Goal: Transaction & Acquisition: Purchase product/service

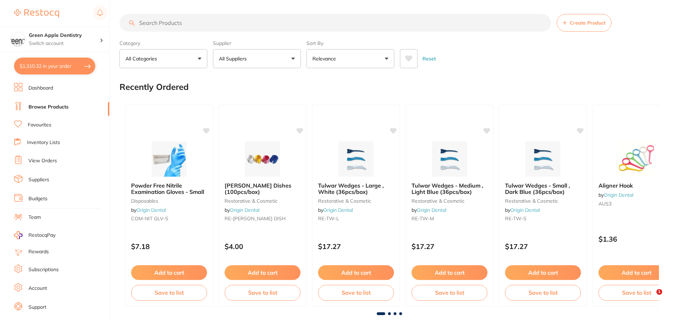
click at [214, 21] on input "search" at bounding box center [334, 23] width 431 height 18
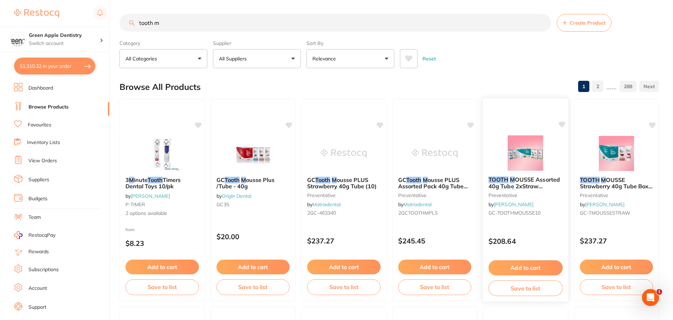
type input "tooth m"
click at [521, 155] on img at bounding box center [525, 152] width 46 height 35
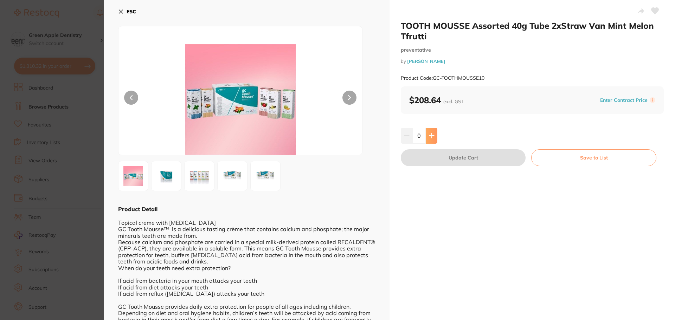
click at [433, 138] on icon at bounding box center [432, 136] width 6 height 6
type input "1"
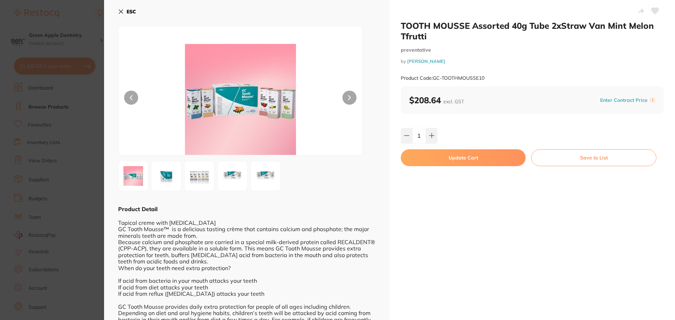
click at [445, 155] on button "Update Cart" at bounding box center [463, 157] width 125 height 17
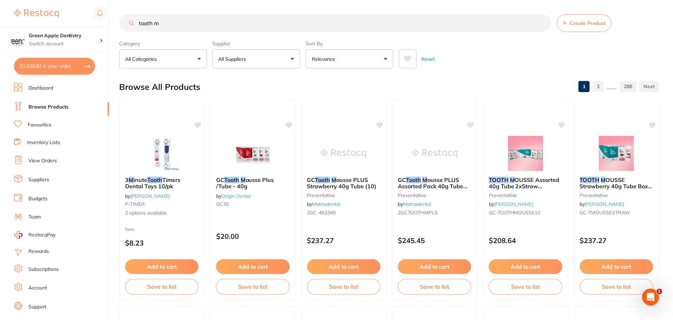
scroll to position [0, 0]
click at [58, 72] on button "$2,759.33 in your order" at bounding box center [54, 66] width 81 height 17
checkbox input "true"
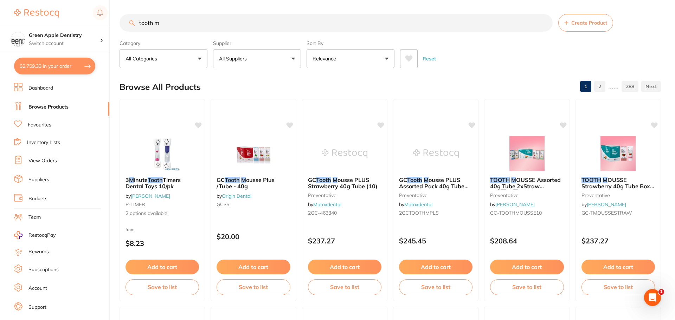
checkbox input "true"
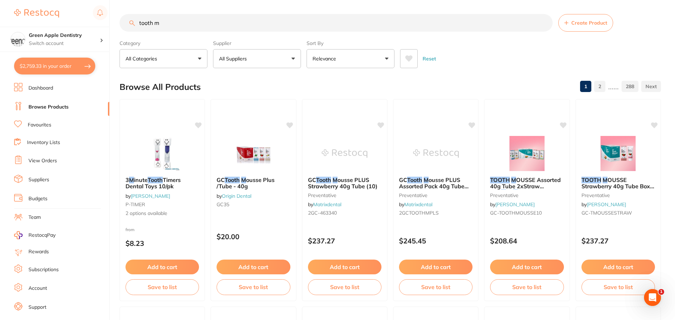
checkbox input "true"
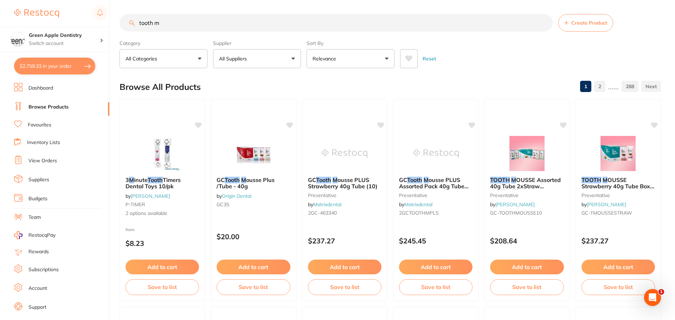
checkbox input "true"
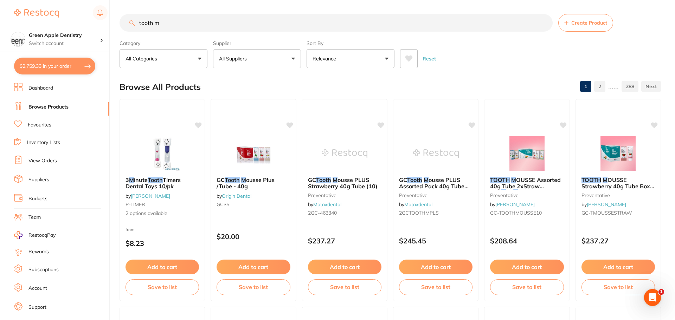
checkbox input "true"
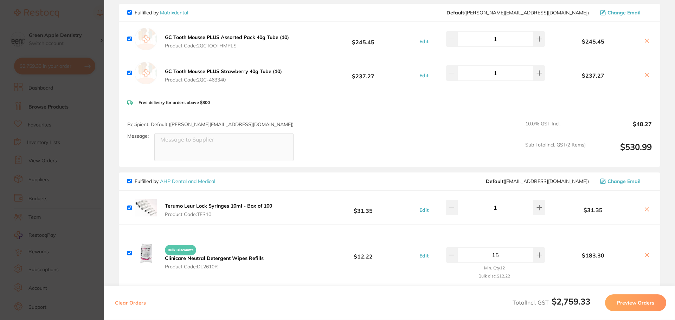
scroll to position [70, 0]
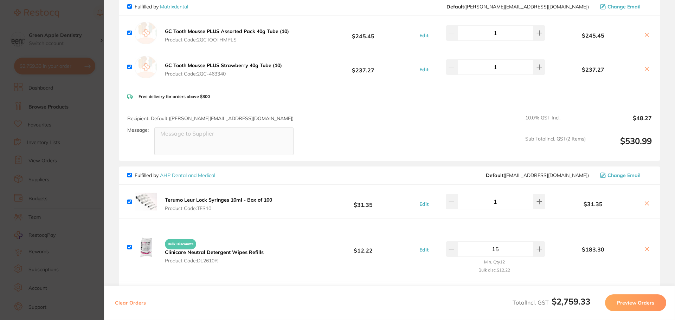
click at [644, 69] on icon at bounding box center [647, 69] width 6 height 6
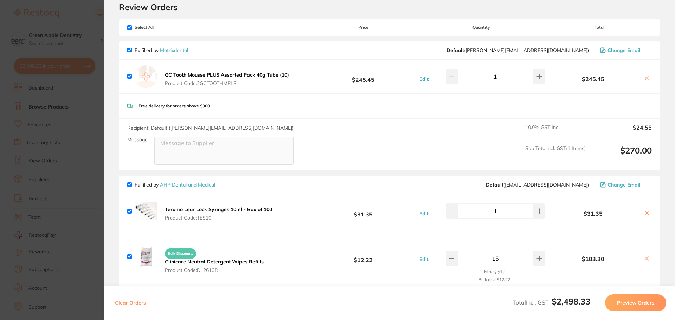
scroll to position [0, 0]
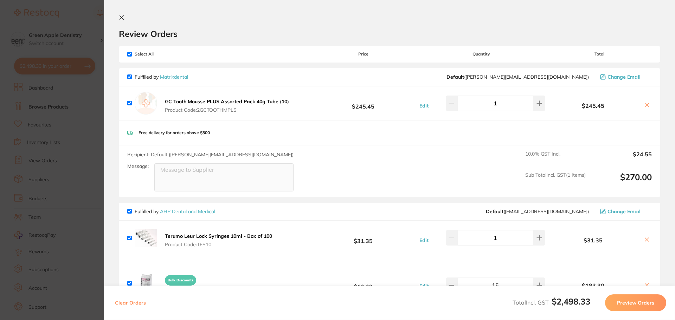
click at [644, 105] on icon at bounding box center [647, 105] width 6 height 6
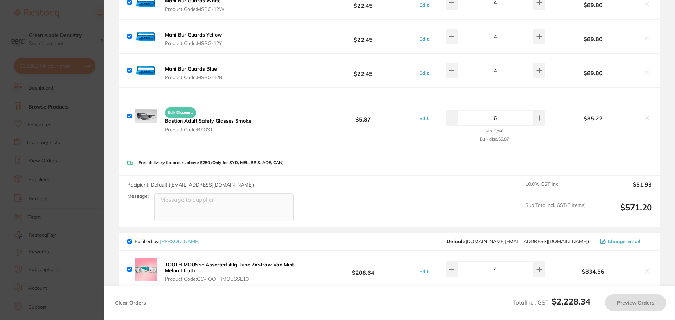
checkbox input "true"
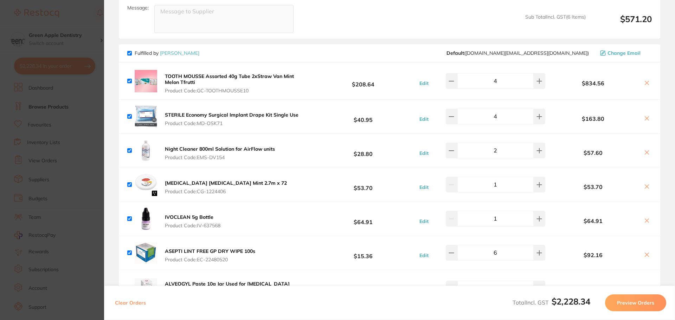
scroll to position [386, 0]
click at [454, 81] on icon at bounding box center [451, 81] width 6 height 6
click at [454, 80] on icon at bounding box center [451, 80] width 5 height 0
type input "1"
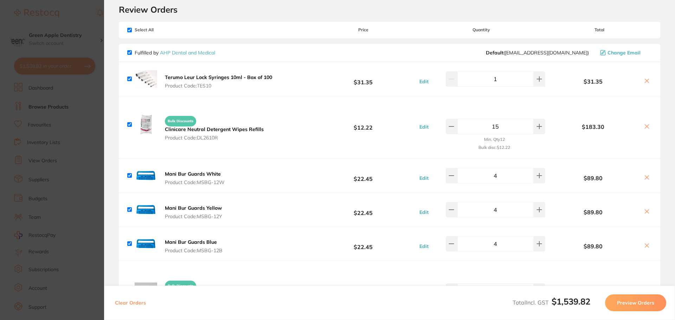
scroll to position [0, 0]
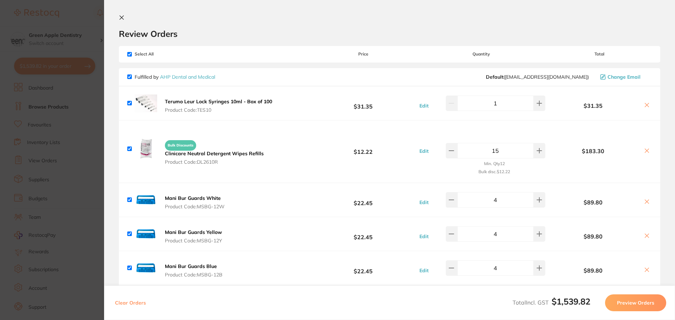
click at [124, 17] on icon at bounding box center [122, 18] width 6 height 6
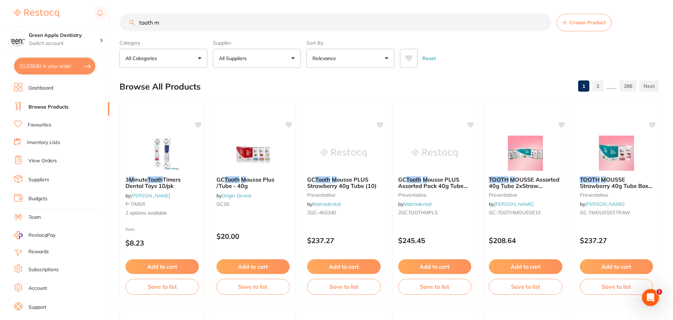
click at [164, 22] on input "tooth m" at bounding box center [334, 23] width 431 height 18
click at [164, 25] on input "tooth m" at bounding box center [334, 23] width 431 height 18
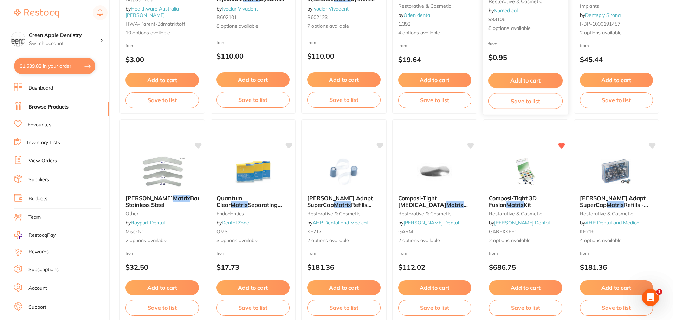
scroll to position [457, 0]
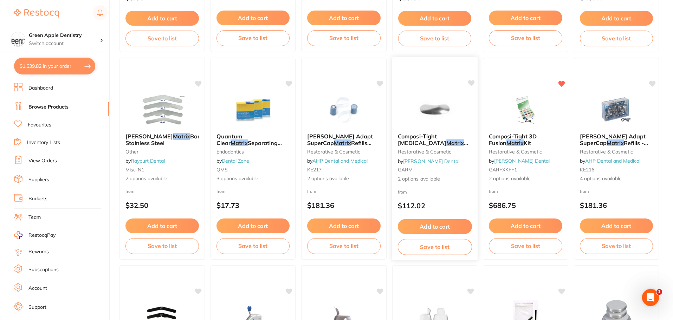
type input "matrix"
click at [450, 116] on img at bounding box center [434, 109] width 46 height 35
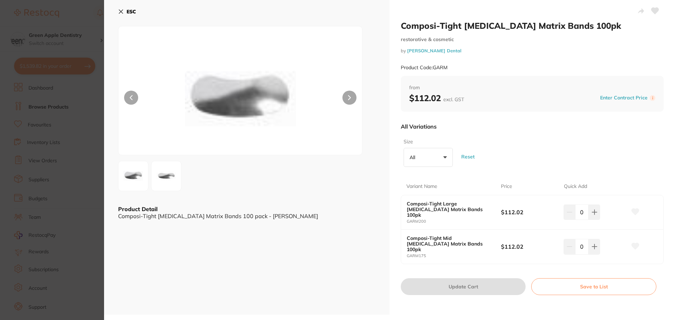
click at [134, 11] on b "ESC" at bounding box center [130, 11] width 9 height 6
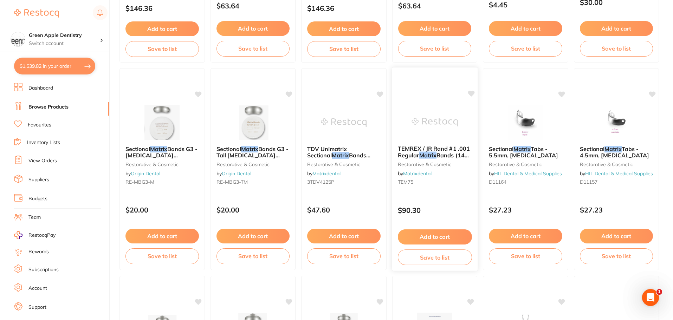
scroll to position [1089, 0]
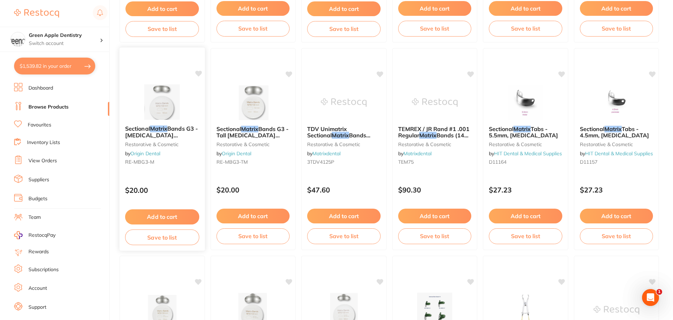
click at [169, 216] on button "Add to cart" at bounding box center [162, 216] width 74 height 15
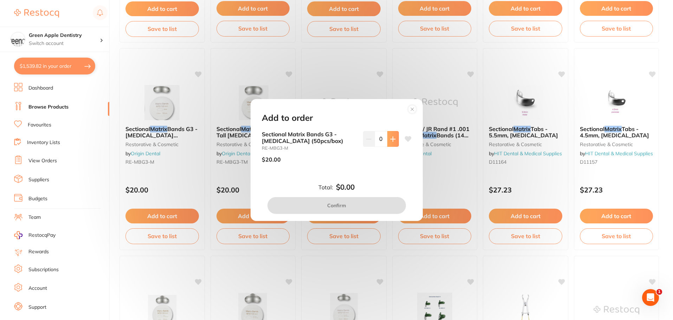
click at [391, 137] on icon at bounding box center [392, 139] width 5 height 5
type input "1"
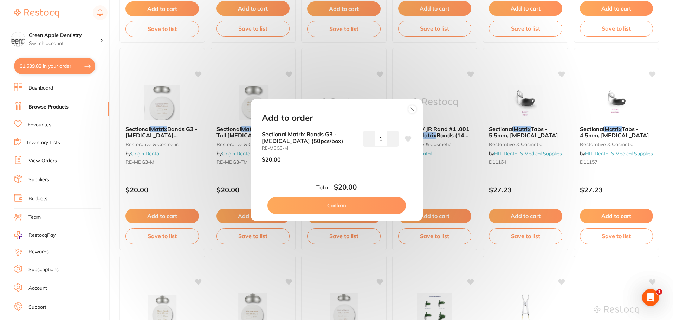
click at [326, 198] on button "Confirm" at bounding box center [336, 205] width 138 height 17
checkbox input "false"
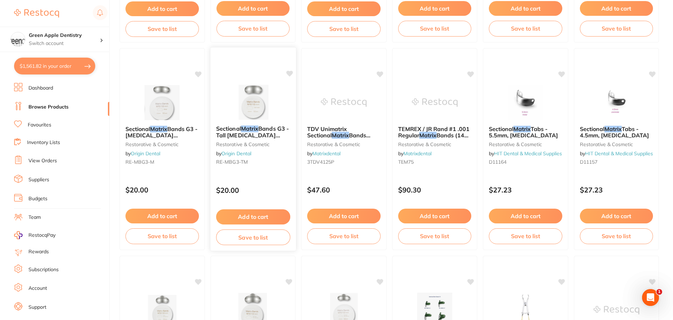
click at [253, 216] on button "Add to cart" at bounding box center [253, 216] width 74 height 15
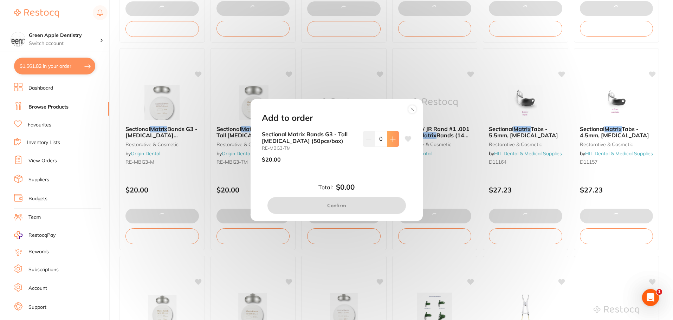
click at [390, 138] on icon at bounding box center [393, 139] width 6 height 6
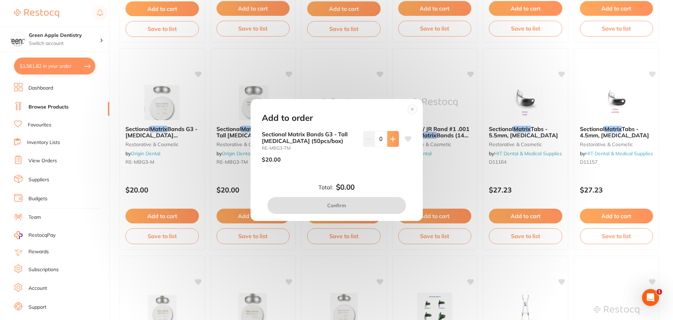
click at [387, 141] on button at bounding box center [393, 138] width 12 height 15
type input "1"
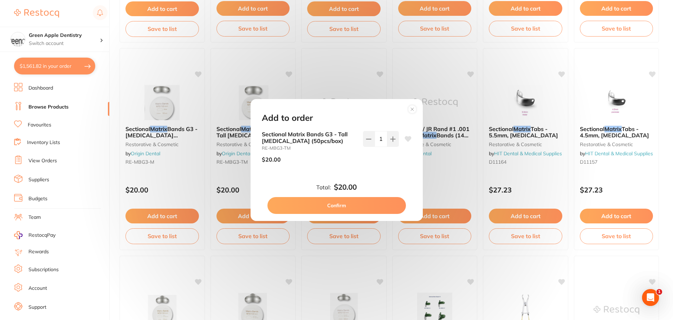
click at [354, 204] on button "Confirm" at bounding box center [336, 205] width 138 height 17
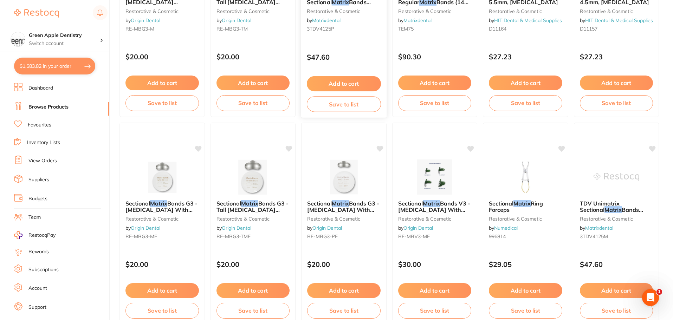
scroll to position [1265, 0]
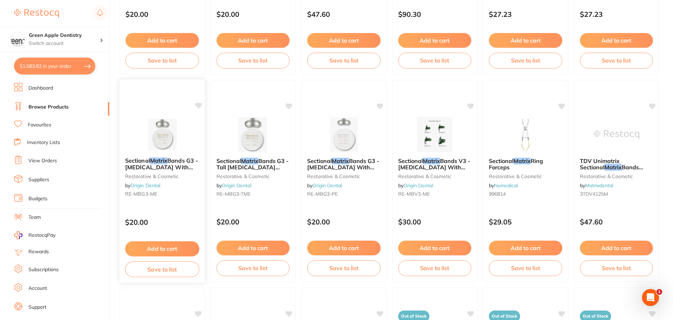
click at [168, 246] on button "Add to cart" at bounding box center [162, 248] width 74 height 15
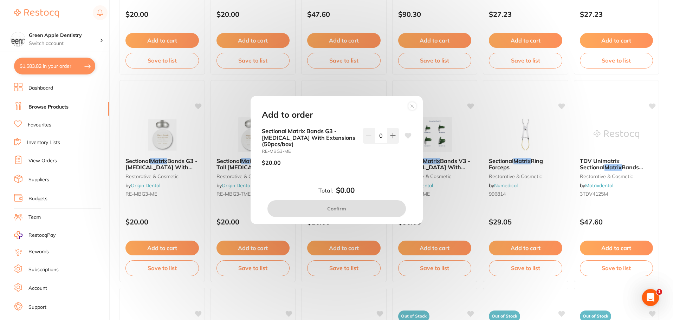
scroll to position [0, 0]
click at [395, 143] on button at bounding box center [393, 135] width 12 height 15
type input "1"
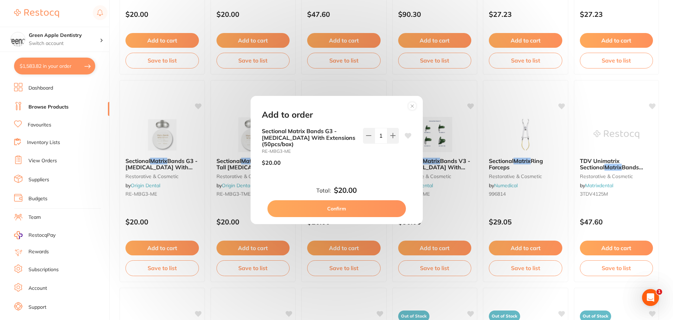
click at [345, 207] on button "Confirm" at bounding box center [336, 208] width 138 height 17
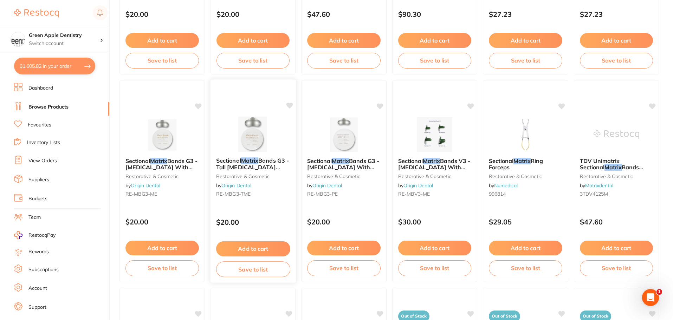
click at [258, 245] on button "Add to cart" at bounding box center [253, 248] width 74 height 15
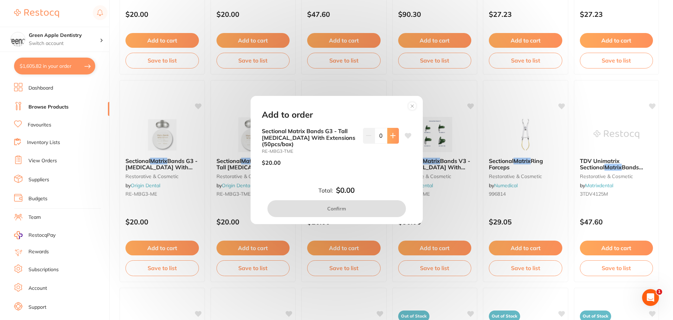
click at [392, 143] on button at bounding box center [393, 135] width 12 height 15
type input "1"
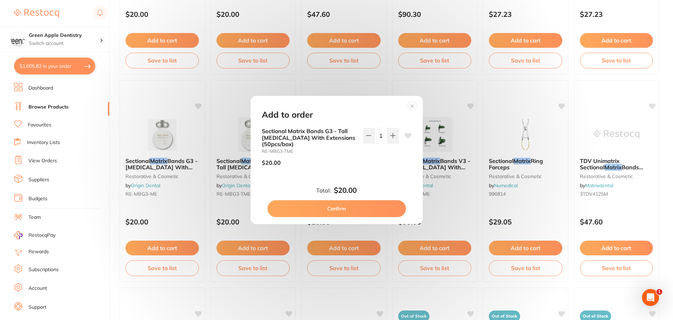
click at [338, 201] on button "Confirm" at bounding box center [336, 208] width 138 height 17
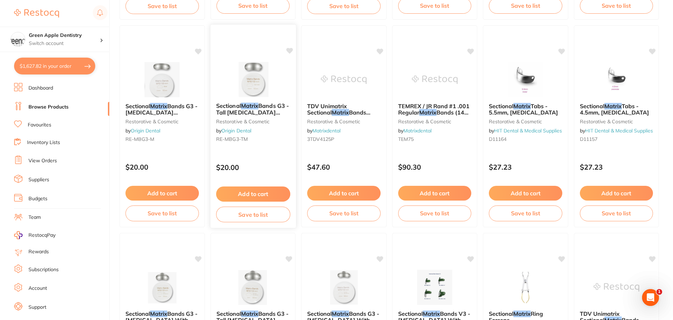
scroll to position [1124, 0]
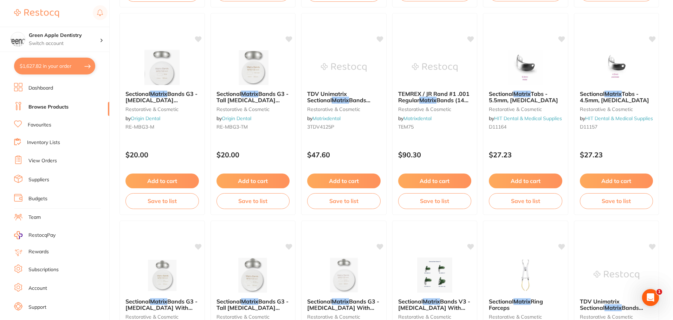
drag, startPoint x: 267, startPoint y: 132, endPoint x: 300, endPoint y: 10, distance: 126.2
click at [77, 70] on button "$1,627.82 in your order" at bounding box center [54, 66] width 81 height 17
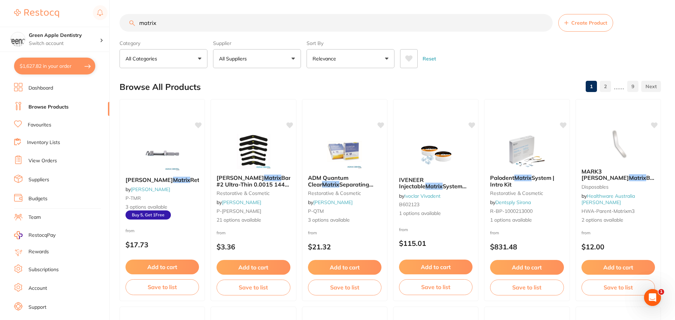
checkbox input "true"
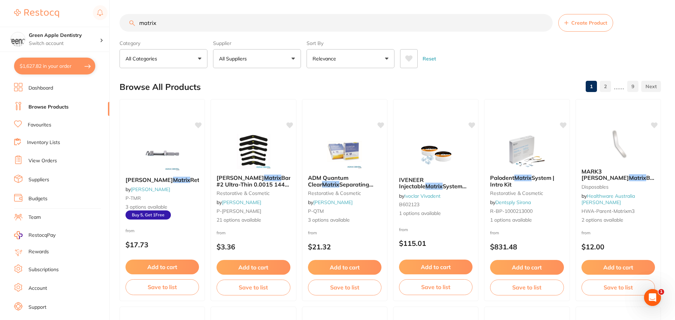
checkbox input "true"
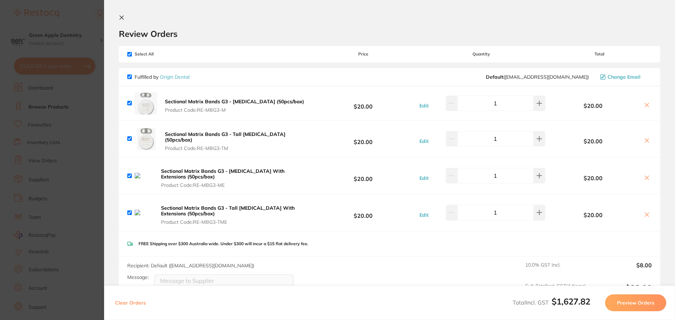
click at [644, 175] on icon at bounding box center [647, 178] width 6 height 6
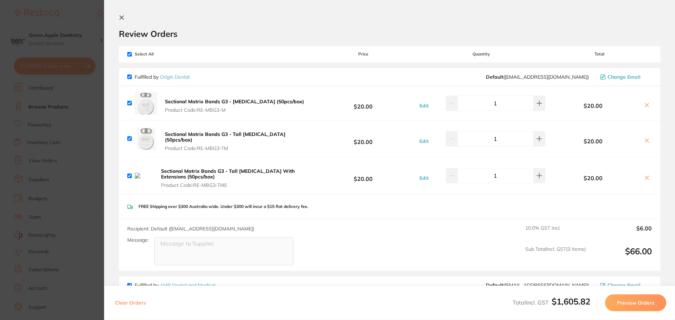
click at [647, 175] on icon at bounding box center [647, 178] width 6 height 6
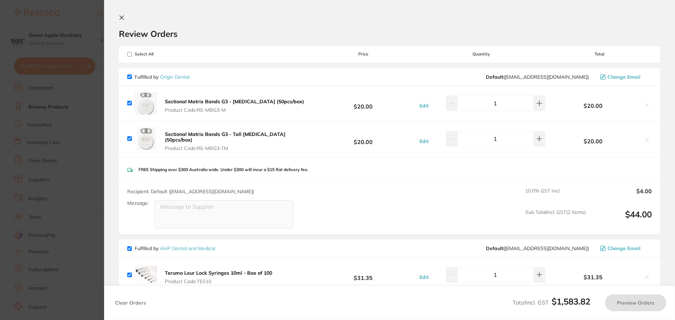
checkbox input "true"
click at [123, 18] on icon at bounding box center [122, 18] width 6 height 6
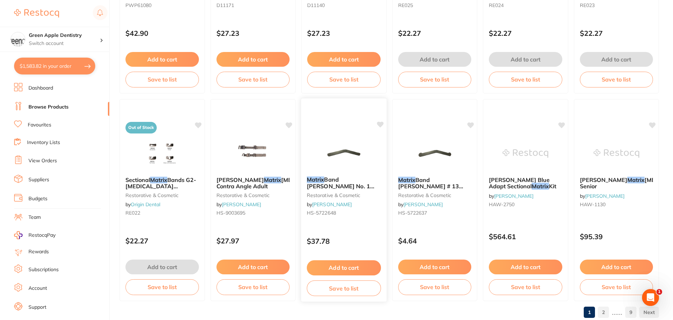
scroll to position [1679, 0]
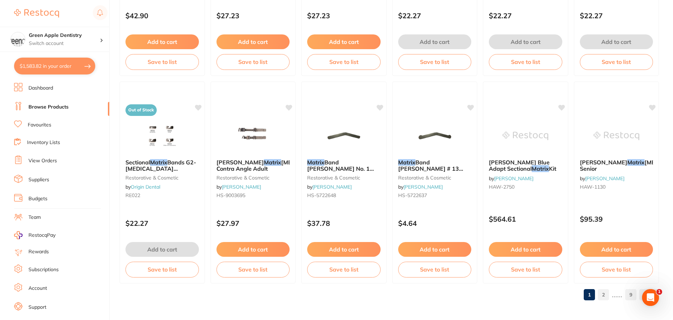
click at [605, 299] on link "2" at bounding box center [603, 295] width 11 height 14
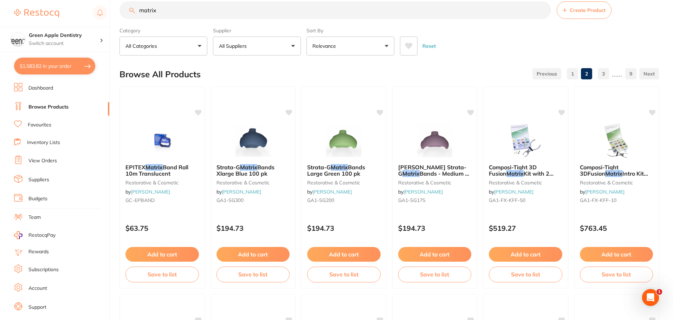
scroll to position [0, 0]
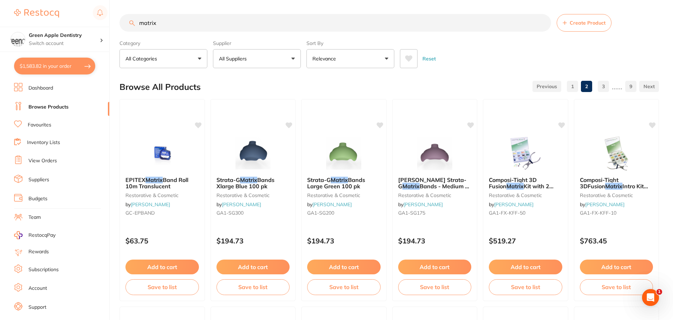
click at [252, 26] on input "matrix" at bounding box center [334, 23] width 431 height 18
click at [251, 26] on input "matrix" at bounding box center [334, 23] width 431 height 18
click at [250, 26] on input "matrix" at bounding box center [334, 23] width 431 height 18
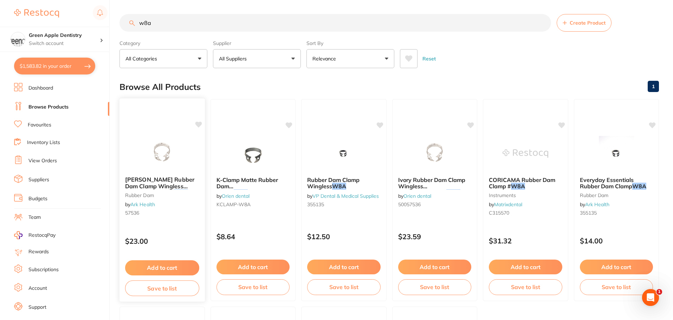
type input "w8a"
click at [170, 158] on img at bounding box center [162, 152] width 46 height 35
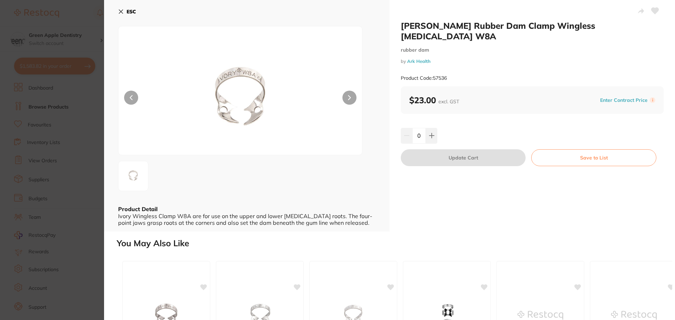
click at [128, 12] on b "ESC" at bounding box center [130, 11] width 9 height 6
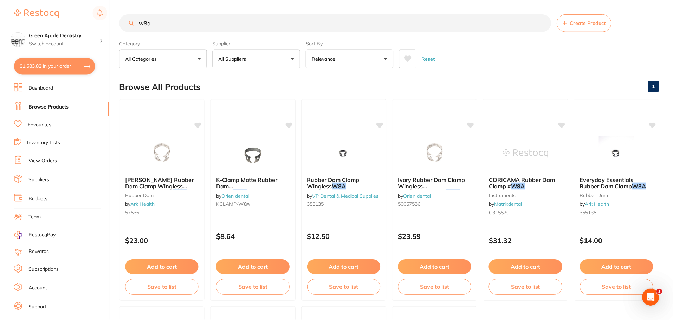
scroll to position [0, 0]
click at [265, 155] on img at bounding box center [253, 152] width 46 height 35
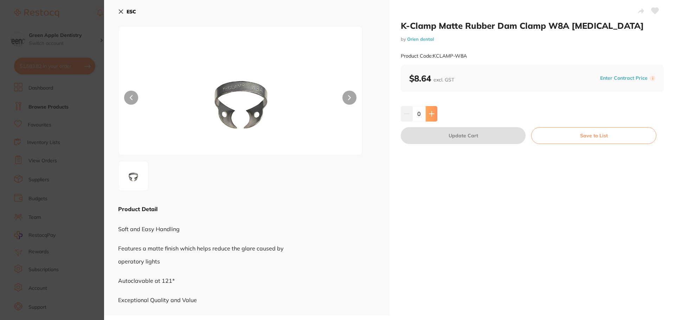
click at [427, 112] on button at bounding box center [431, 113] width 12 height 15
click at [433, 117] on button at bounding box center [431, 113] width 12 height 15
type input "3"
click at [438, 134] on button "Update Cart" at bounding box center [463, 135] width 125 height 17
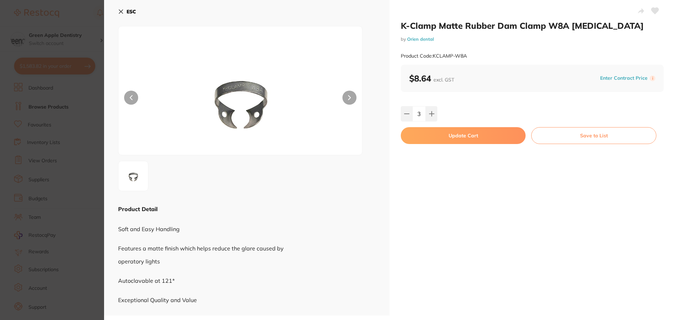
checkbox input "false"
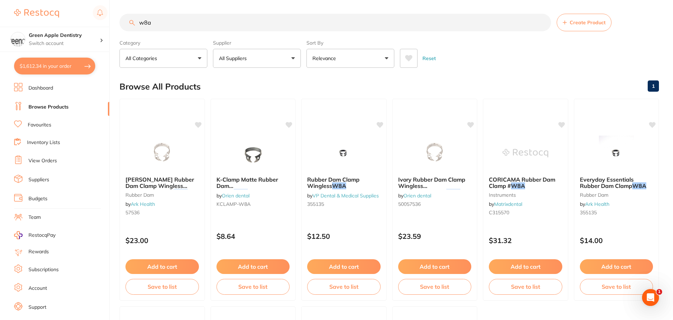
click at [291, 25] on input "w8a" at bounding box center [334, 23] width 431 height 18
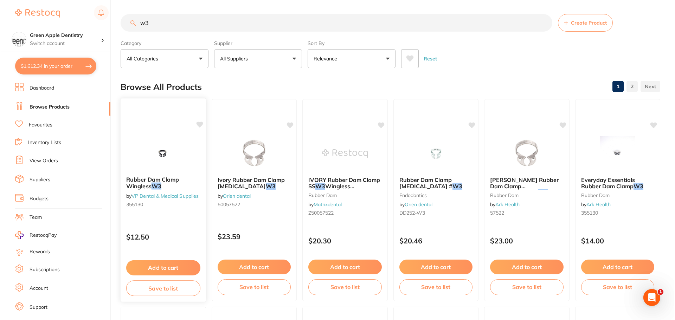
scroll to position [0, 0]
type input "w3"
click at [168, 155] on img at bounding box center [162, 152] width 46 height 35
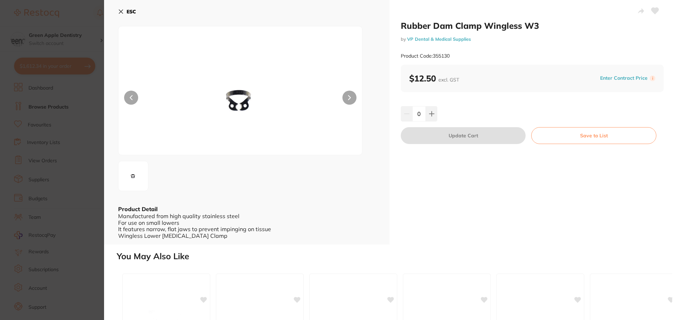
click at [346, 99] on button at bounding box center [349, 98] width 14 height 14
drag, startPoint x: 202, startPoint y: 209, endPoint x: 188, endPoint y: 155, distance: 55.6
click at [188, 156] on div at bounding box center [246, 108] width 257 height 165
click at [431, 111] on icon at bounding box center [432, 114] width 6 height 6
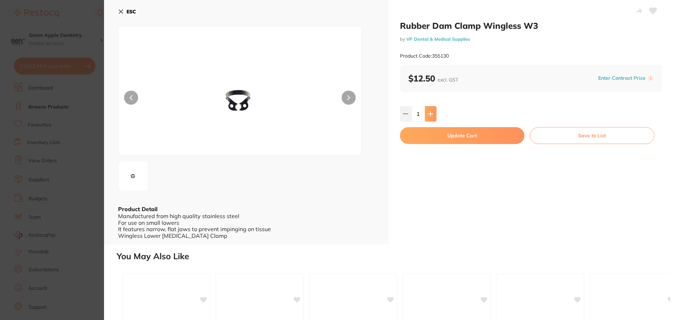
click at [431, 111] on button at bounding box center [431, 113] width 12 height 15
click at [429, 110] on button at bounding box center [431, 113] width 12 height 15
type input "3"
click at [432, 132] on button "Update Cart" at bounding box center [463, 135] width 125 height 17
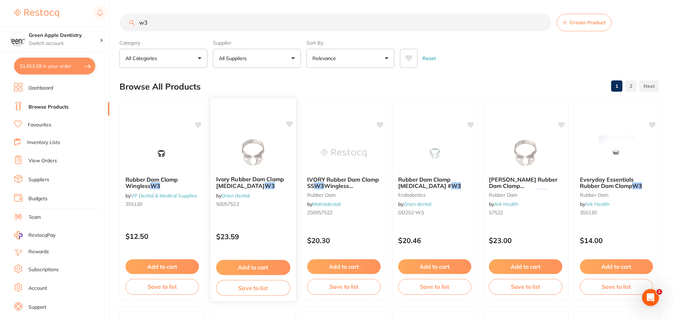
click at [269, 139] on img at bounding box center [253, 152] width 46 height 35
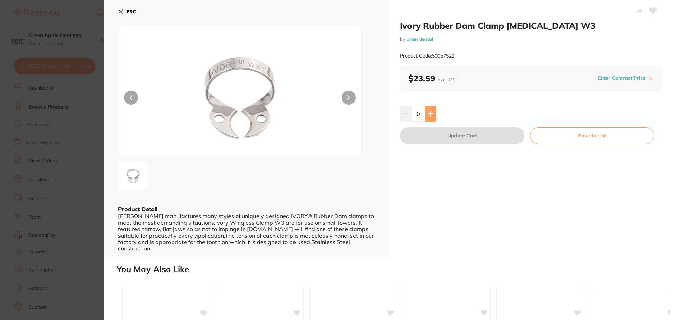
click at [431, 112] on button at bounding box center [431, 113] width 12 height 15
type input "3"
click at [436, 135] on button "Update Cart" at bounding box center [462, 135] width 124 height 17
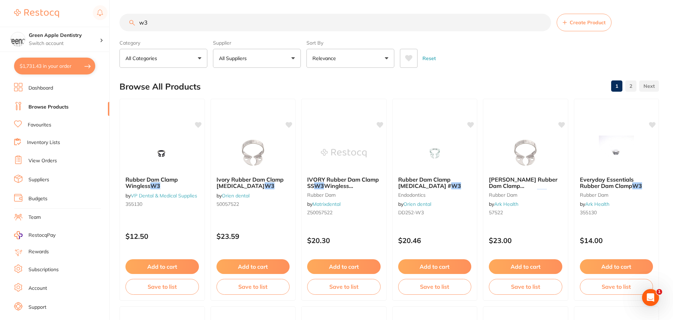
drag, startPoint x: 429, startPoint y: 109, endPoint x: 411, endPoint y: 85, distance: 29.6
click at [411, 85] on div "Browse All Products 1 2" at bounding box center [388, 87] width 539 height 24
click at [431, 135] on img at bounding box center [434, 152] width 46 height 35
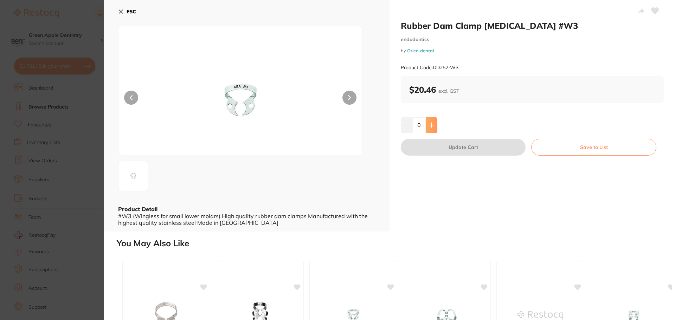
click at [433, 123] on button at bounding box center [431, 124] width 12 height 15
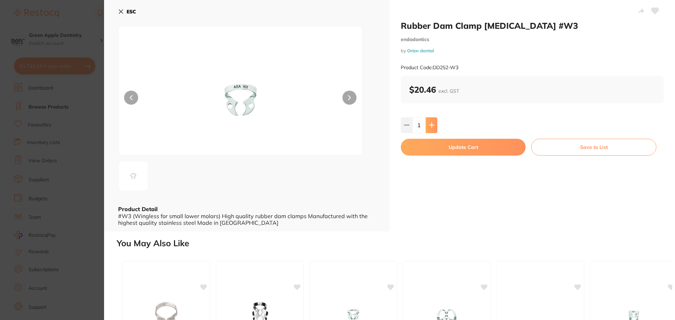
click at [433, 123] on button at bounding box center [431, 124] width 12 height 15
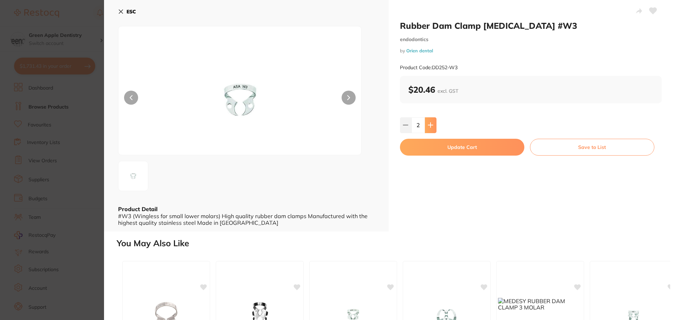
type input "3"
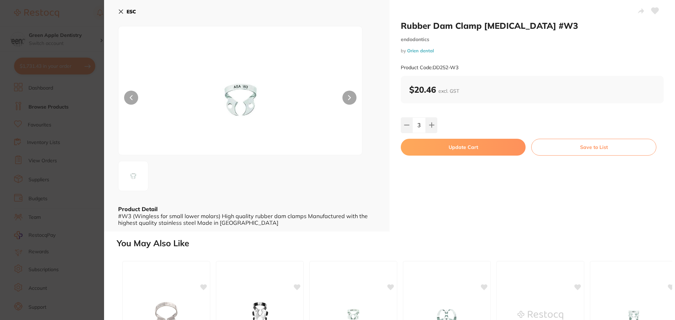
click at [450, 144] on button "Update Cart" at bounding box center [463, 147] width 125 height 17
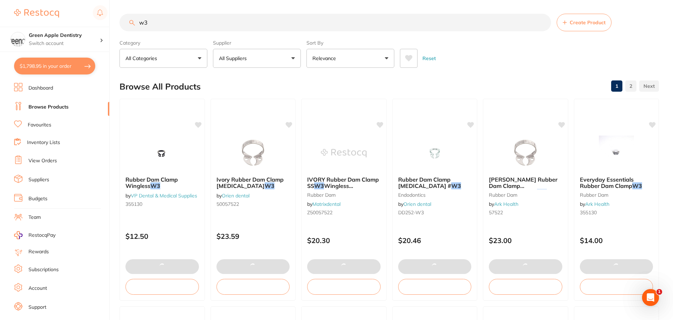
click at [60, 64] on button "$1,798.95 in your order" at bounding box center [54, 66] width 81 height 17
checkbox input "true"
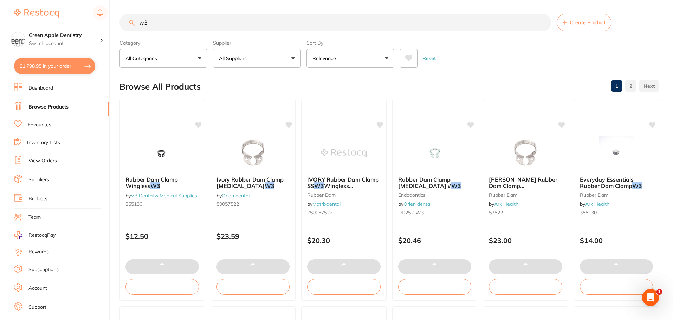
checkbox input "true"
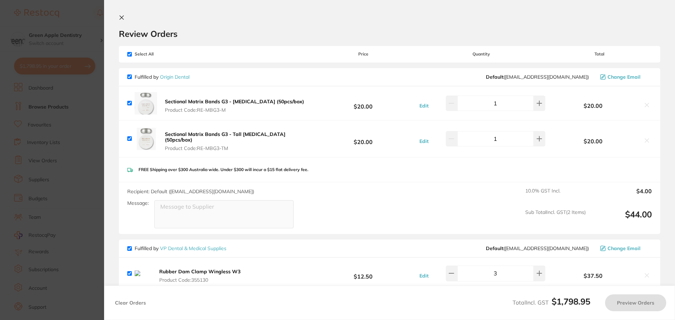
checkbox input "false"
checkbox input "true"
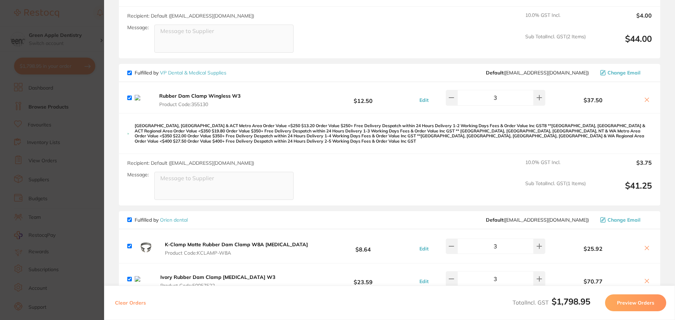
scroll to position [211, 0]
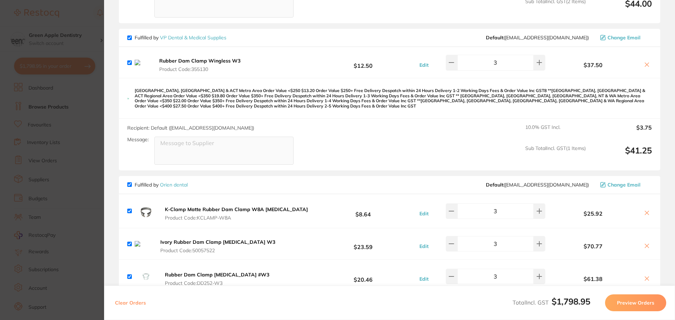
click at [645, 62] on icon at bounding box center [647, 65] width 6 height 6
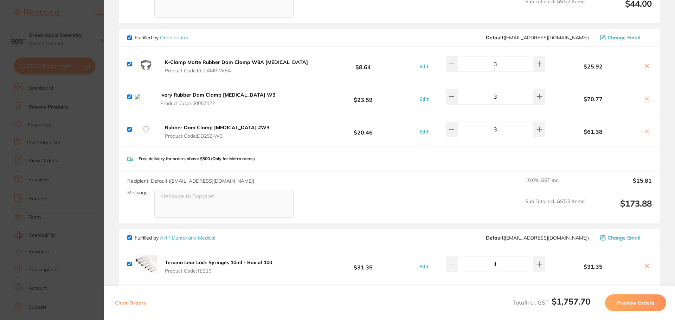
click at [644, 97] on icon at bounding box center [647, 99] width 6 height 6
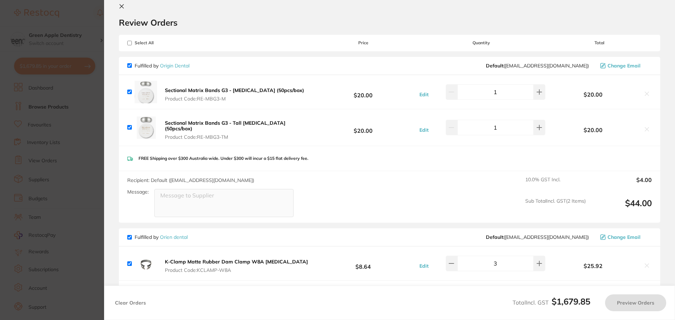
scroll to position [0, 0]
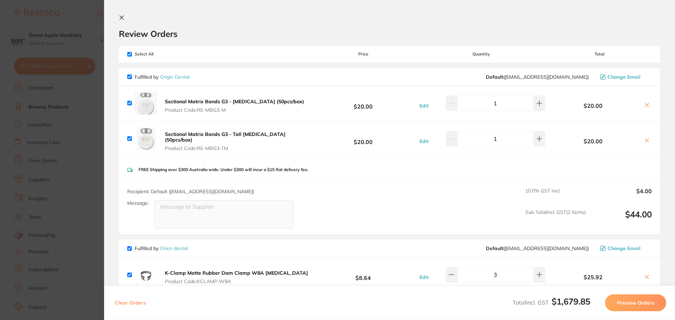
checkbox input "true"
click at [122, 17] on icon at bounding box center [122, 18] width 6 height 6
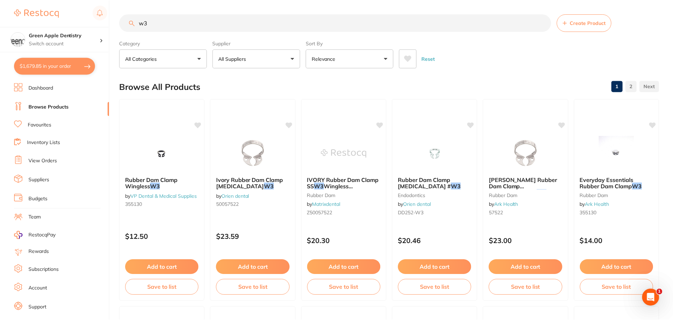
scroll to position [0, 0]
click at [188, 21] on input "w3" at bounding box center [334, 23] width 431 height 18
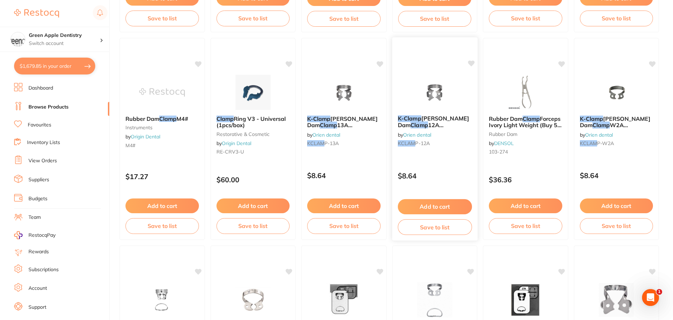
scroll to position [281, 0]
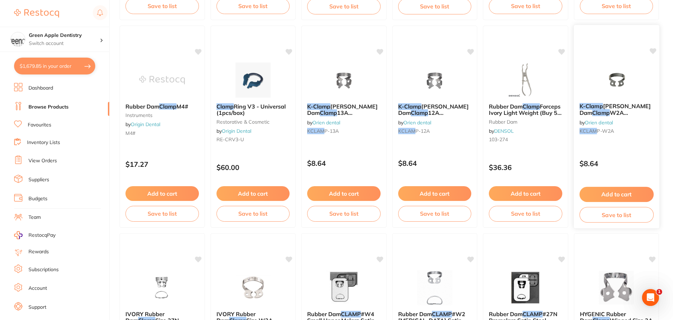
type input "w24 clamp"
click at [615, 86] on img at bounding box center [616, 79] width 46 height 35
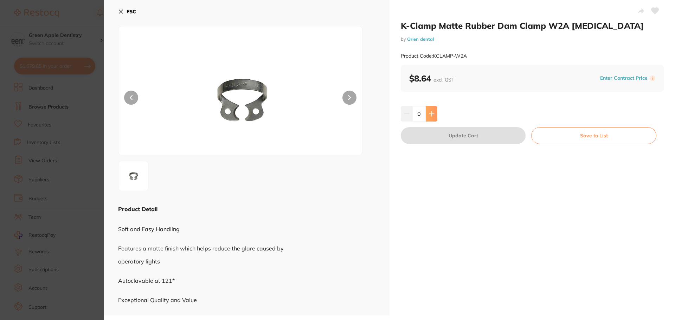
click at [431, 115] on icon at bounding box center [431, 113] width 5 height 5
drag, startPoint x: 431, startPoint y: 115, endPoint x: 438, endPoint y: 102, distance: 14.6
click at [438, 102] on div "K-Clamp Matte Rubber Dam Clamp W2A [MEDICAL_DATA] by Orien dental Product Code:…" at bounding box center [531, 157] width 285 height 315
click at [436, 111] on button at bounding box center [431, 113] width 12 height 15
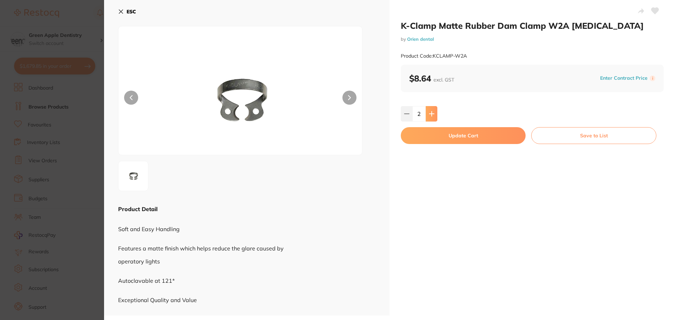
type input "3"
click at [441, 137] on button "Update Cart" at bounding box center [463, 135] width 125 height 17
checkbox input "false"
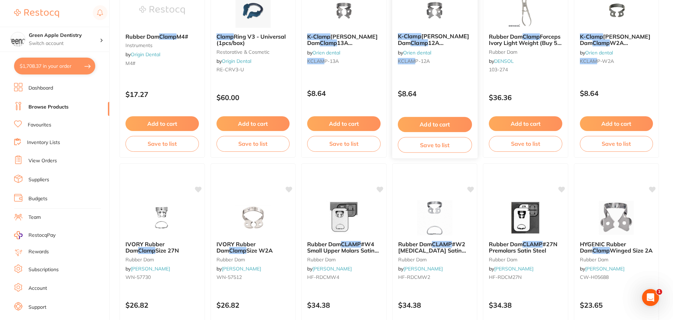
scroll to position [351, 0]
click at [255, 212] on img at bounding box center [253, 216] width 46 height 35
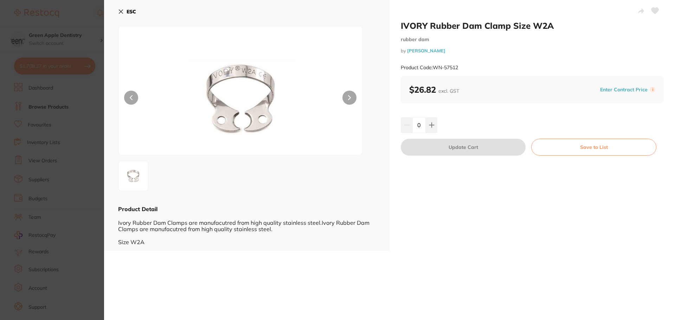
click at [131, 13] on b "ESC" at bounding box center [130, 11] width 9 height 6
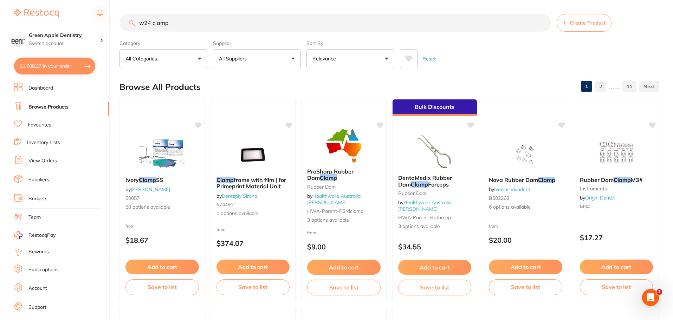
click at [288, 26] on input "w24 clamp" at bounding box center [334, 23] width 431 height 18
click at [288, 27] on input "w24 clamp" at bounding box center [334, 23] width 431 height 18
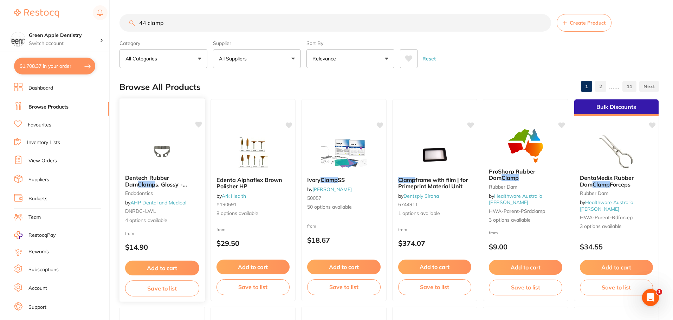
type input "44 clamp"
click at [170, 154] on img at bounding box center [162, 151] width 46 height 35
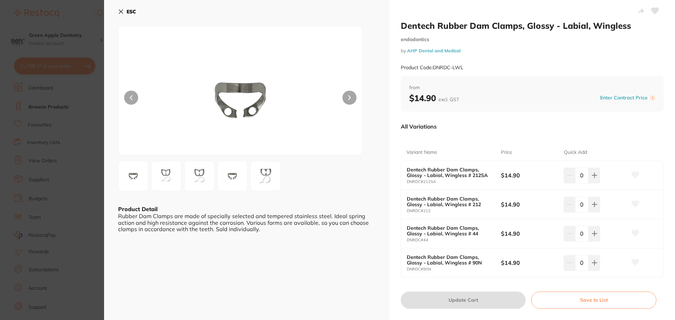
click at [132, 13] on b "ESC" at bounding box center [130, 11] width 9 height 6
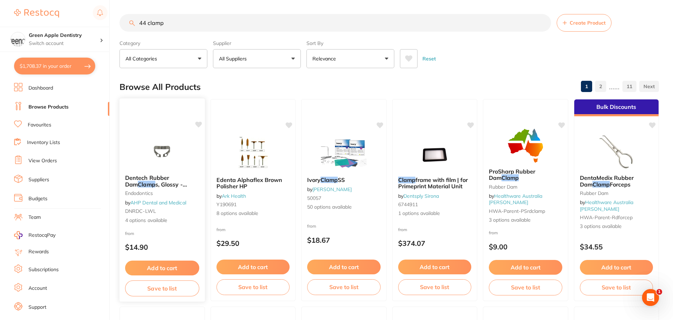
click at [163, 139] on img at bounding box center [162, 151] width 46 height 35
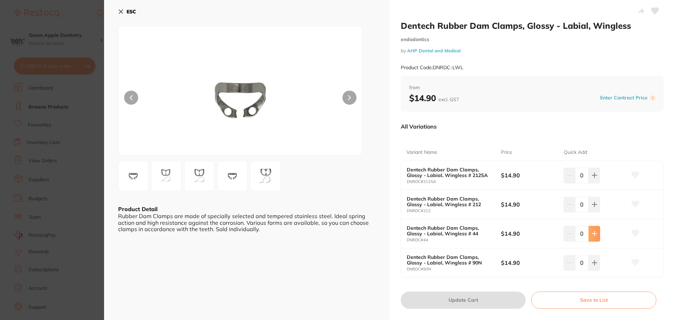
click at [594, 235] on icon at bounding box center [594, 234] width 6 height 6
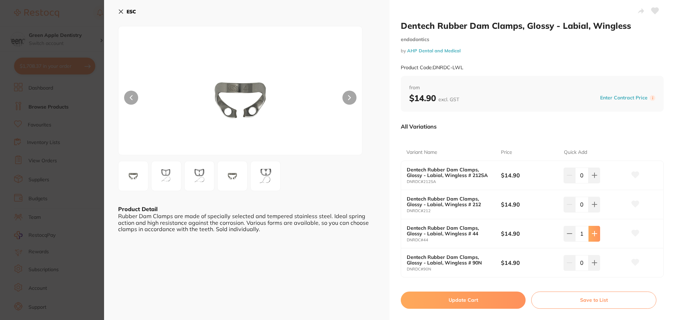
click at [594, 235] on button at bounding box center [594, 233] width 12 height 15
click at [594, 235] on button at bounding box center [593, 233] width 12 height 15
type input "3"
click at [472, 296] on button "Update Cart" at bounding box center [462, 300] width 124 height 17
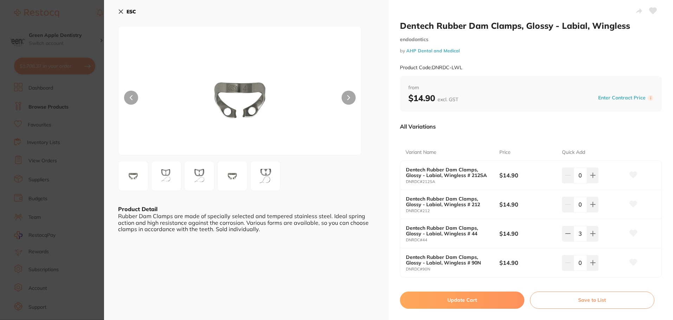
checkbox input "false"
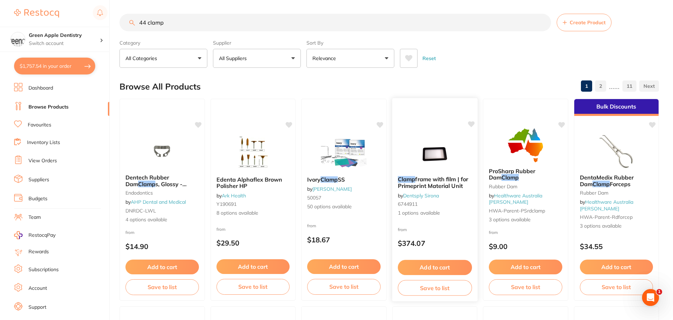
scroll to position [0, 0]
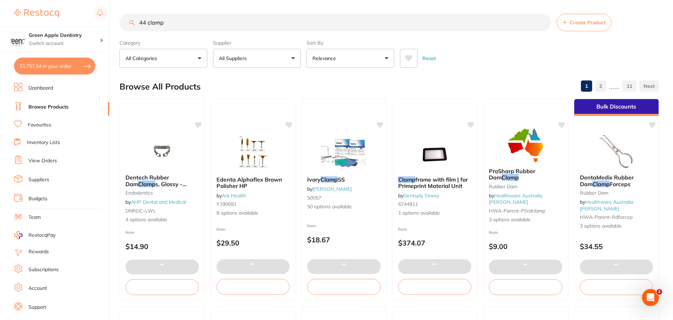
click at [90, 69] on button "$1,757.54 in your order" at bounding box center [54, 66] width 81 height 17
checkbox input "true"
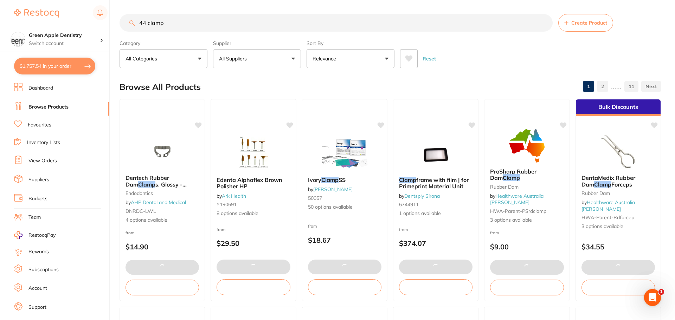
checkbox input "true"
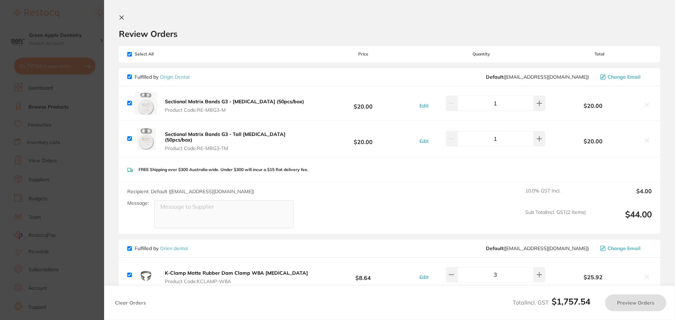
checkbox input "true"
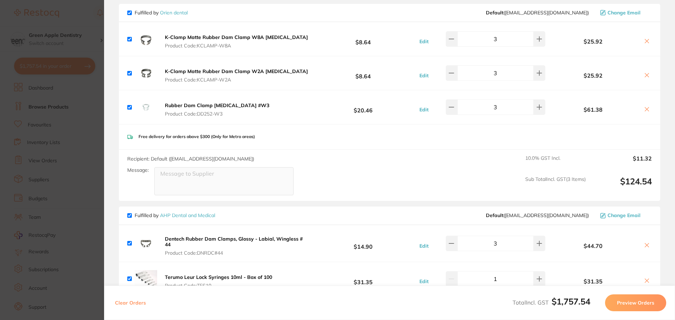
scroll to position [246, 0]
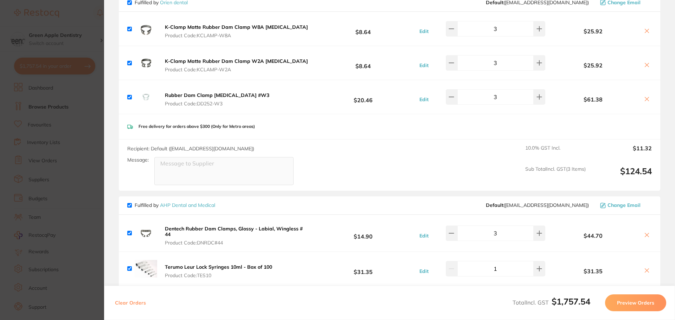
click at [93, 99] on section "Update RRP Set your pre negotiated price for this item. Item Agreed RRP (excl. …" at bounding box center [337, 160] width 675 height 320
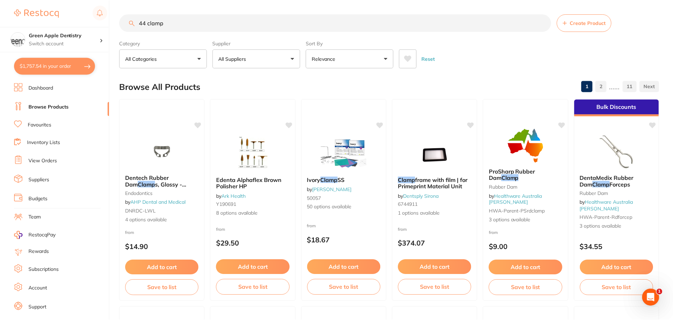
scroll to position [0, 0]
click at [263, 25] on input "44 clamp" at bounding box center [334, 23] width 431 height 18
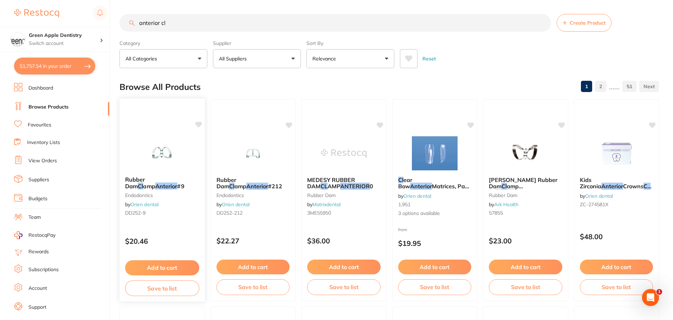
scroll to position [0, 0]
type input "anterior cl"
click at [169, 149] on img at bounding box center [162, 152] width 46 height 35
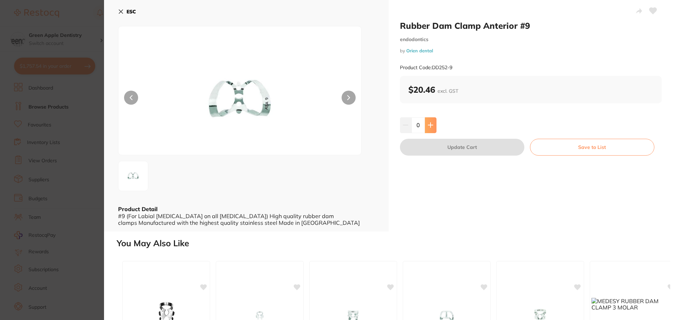
click at [429, 121] on button at bounding box center [431, 124] width 12 height 15
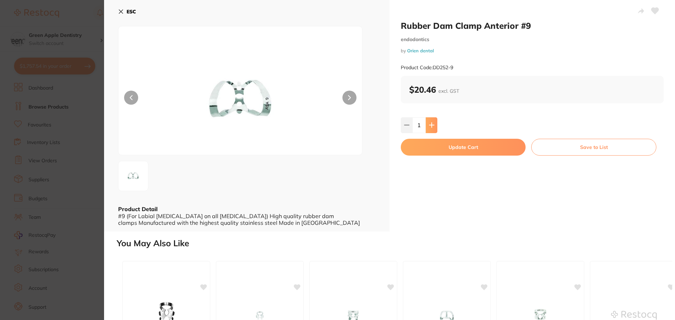
click at [429, 121] on button at bounding box center [431, 124] width 12 height 15
type input "3"
click at [443, 144] on button "Update Cart" at bounding box center [463, 147] width 125 height 17
checkbox input "false"
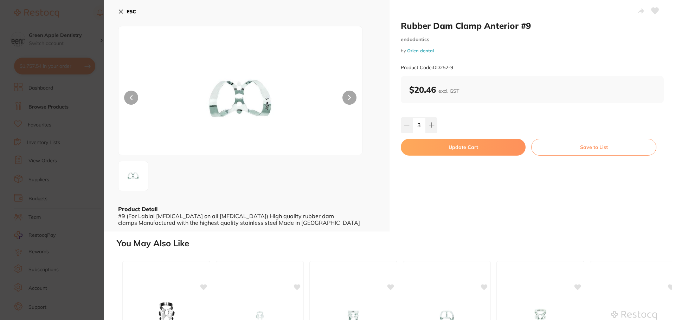
checkbox input "false"
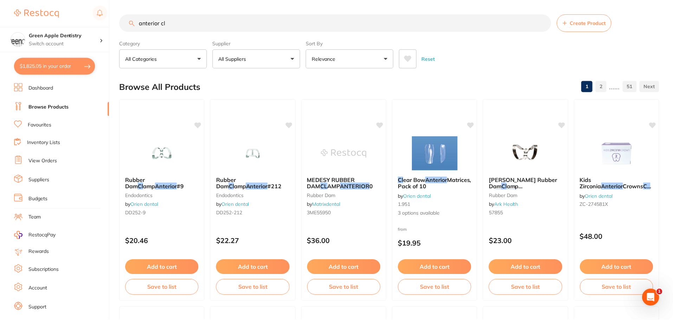
scroll to position [0, 0]
click at [266, 144] on img at bounding box center [253, 152] width 46 height 35
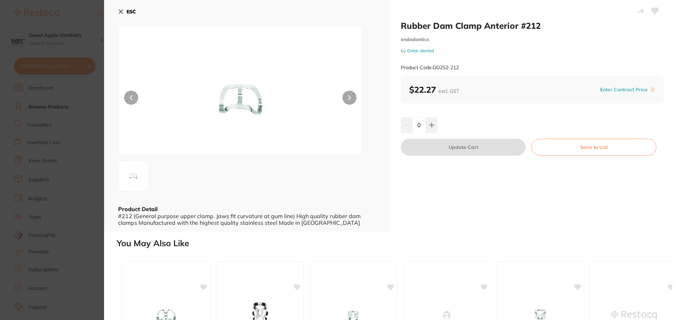
click at [126, 15] on button "ESC" at bounding box center [127, 12] width 18 height 12
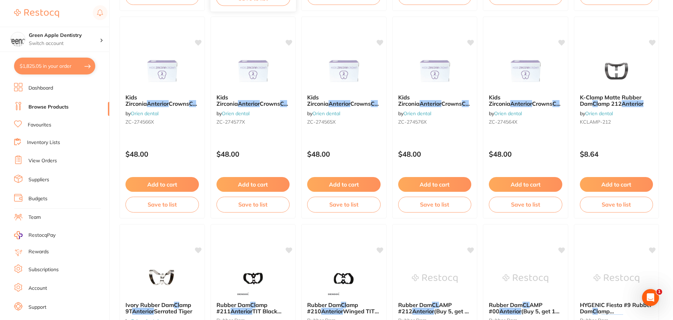
scroll to position [422, 0]
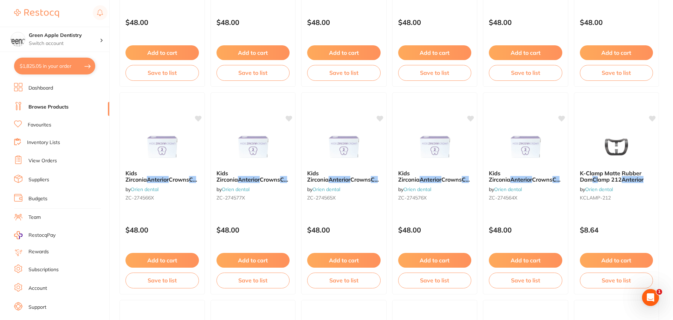
click at [72, 62] on button "$1,825.05 in your order" at bounding box center [54, 66] width 81 height 17
checkbox input "true"
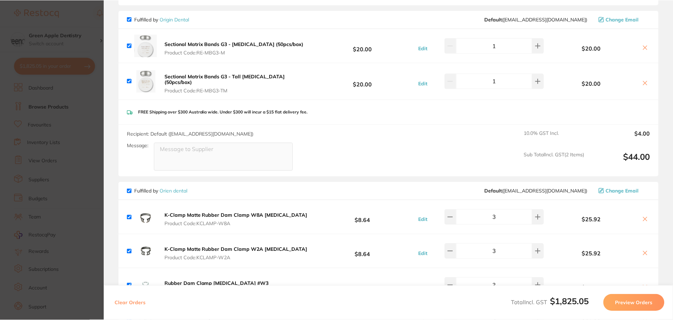
scroll to position [35, 0]
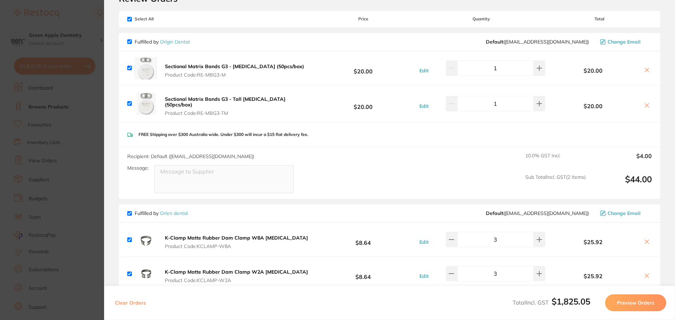
click at [178, 41] on link "Origin Dental" at bounding box center [175, 42] width 30 height 6
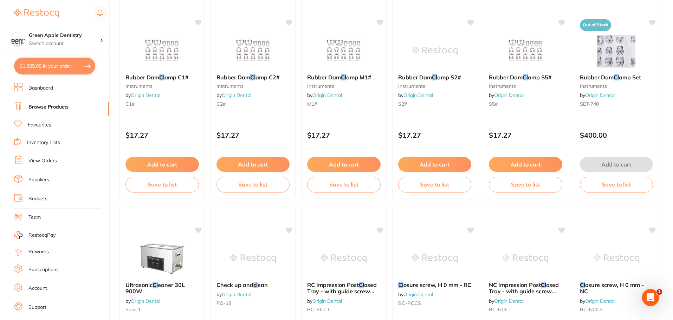
scroll to position [738, 0]
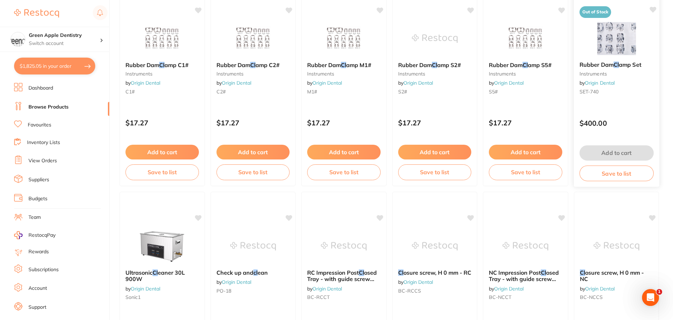
click at [633, 49] on img at bounding box center [616, 37] width 46 height 35
click at [588, 33] on div at bounding box center [615, 37] width 85 height 35
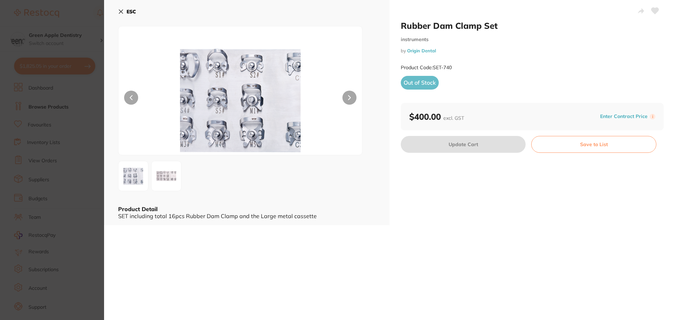
click at [124, 11] on button "ESC" at bounding box center [127, 12] width 18 height 12
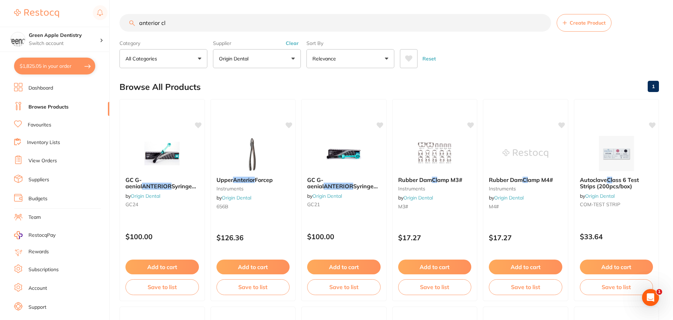
click at [299, 25] on input "anterior cl" at bounding box center [334, 23] width 431 height 18
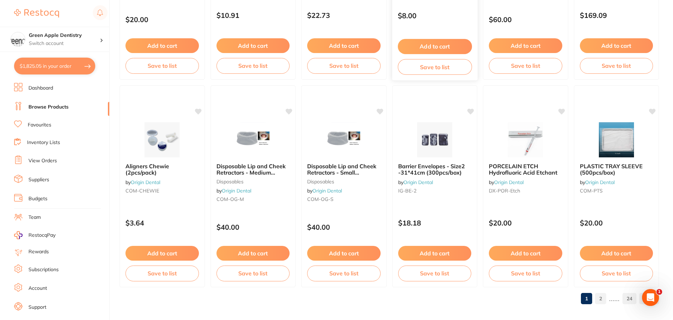
scroll to position [1679, 0]
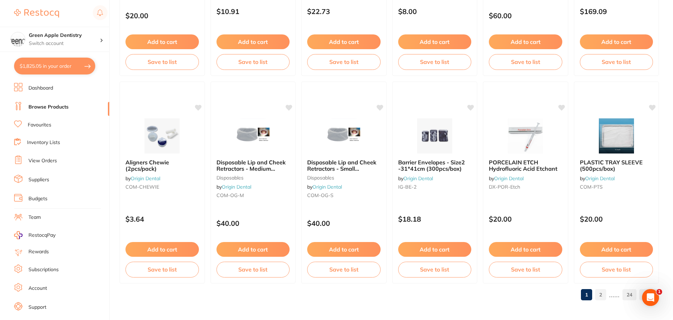
click at [598, 295] on link "2" at bounding box center [600, 295] width 11 height 14
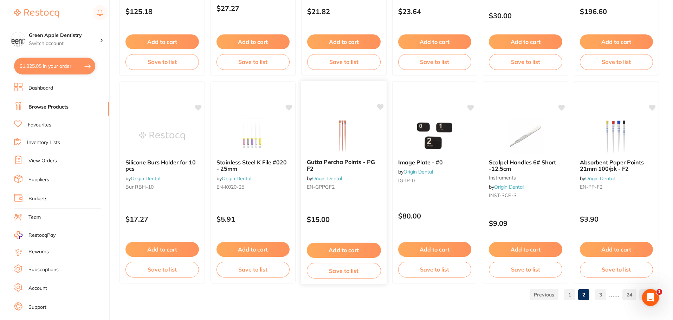
click at [352, 126] on img at bounding box center [344, 135] width 46 height 35
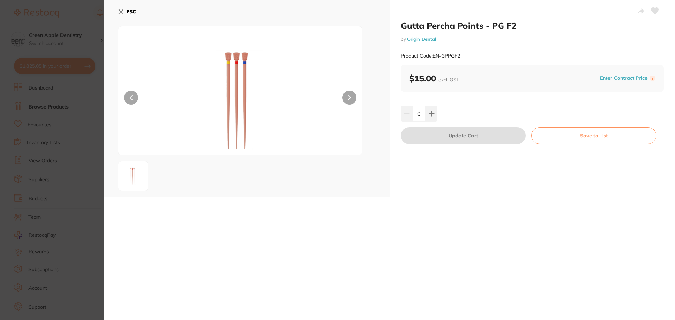
click at [129, 12] on b "ESC" at bounding box center [130, 11] width 9 height 6
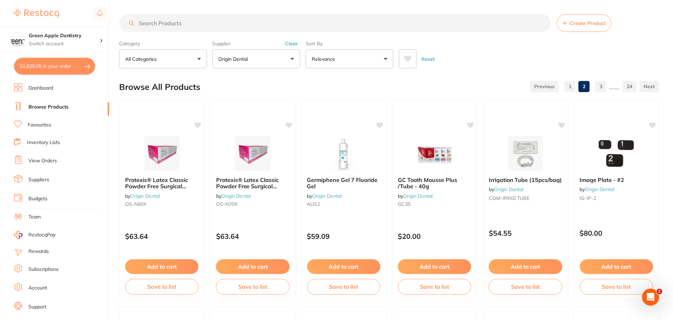
scroll to position [1679, 0]
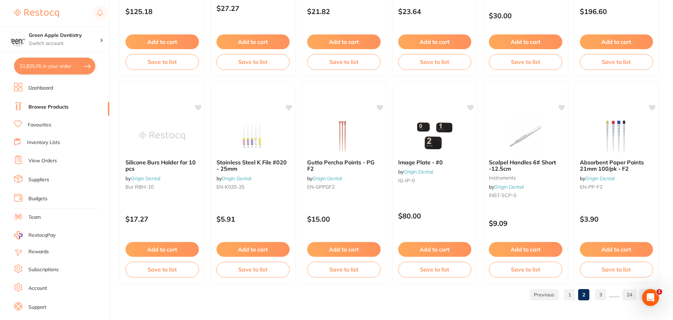
click at [602, 294] on link "3" at bounding box center [600, 295] width 11 height 14
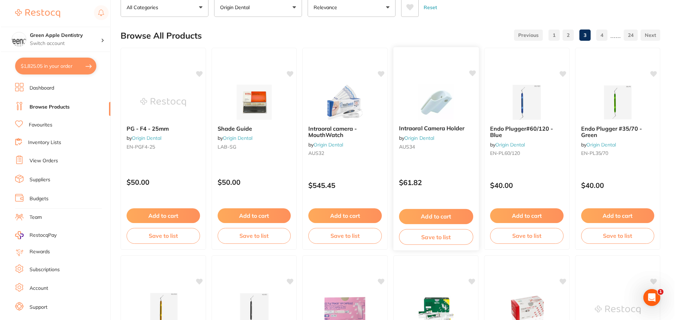
scroll to position [0, 0]
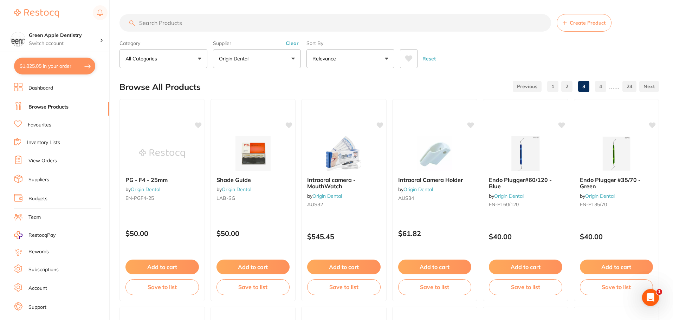
click at [57, 67] on button "$1,825.05 in your order" at bounding box center [54, 66] width 81 height 17
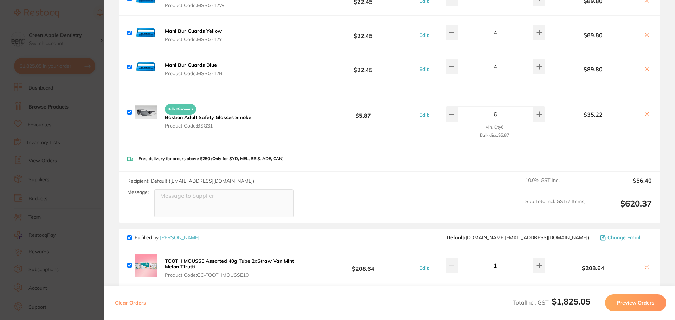
scroll to position [605, 0]
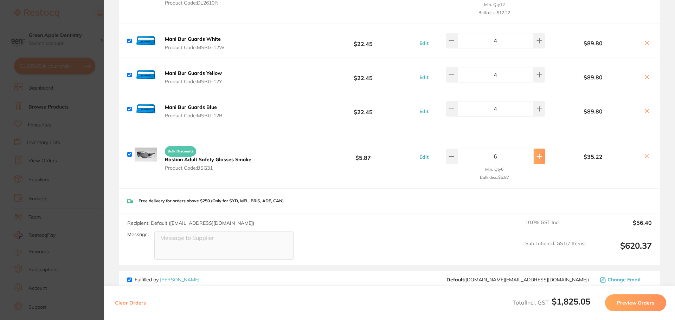
click at [538, 154] on icon at bounding box center [539, 157] width 6 height 6
type input "8"
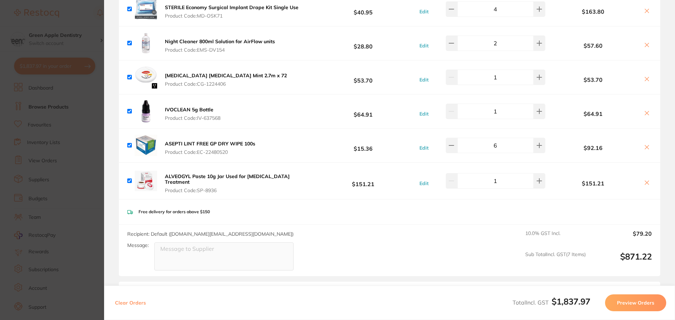
scroll to position [949, 0]
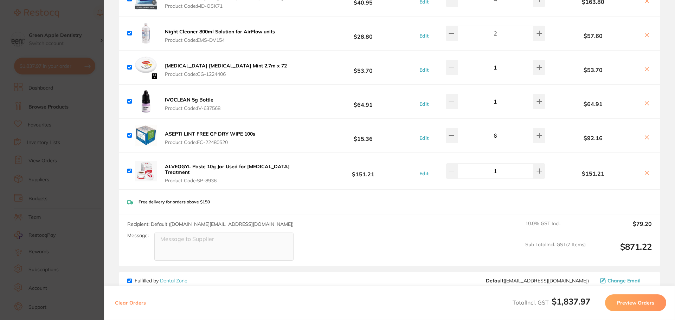
click at [646, 67] on icon at bounding box center [647, 69] width 4 height 4
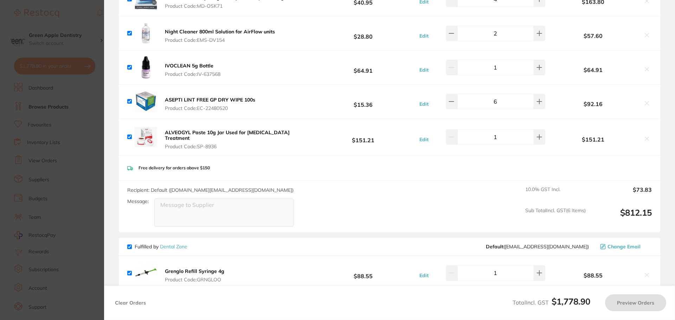
checkbox input "true"
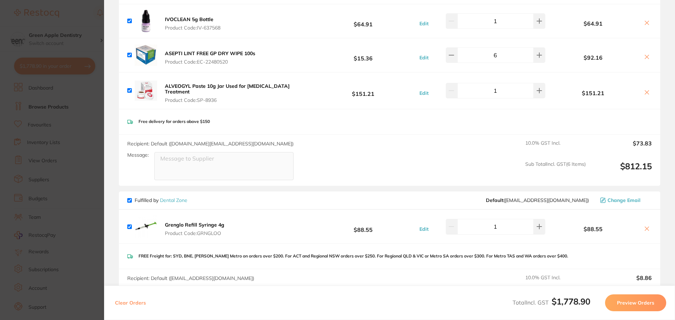
scroll to position [1054, 0]
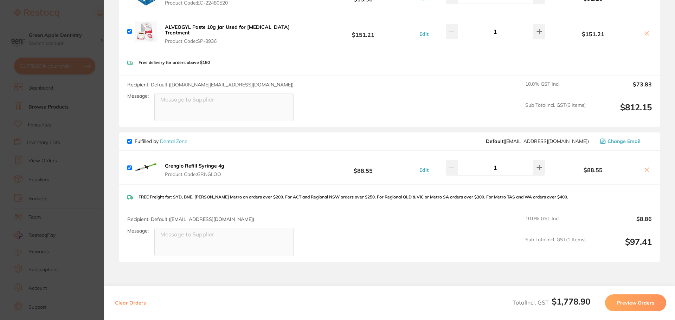
click at [215, 163] on b "Grenglo Refill Syringe 4g" at bounding box center [194, 166] width 59 height 6
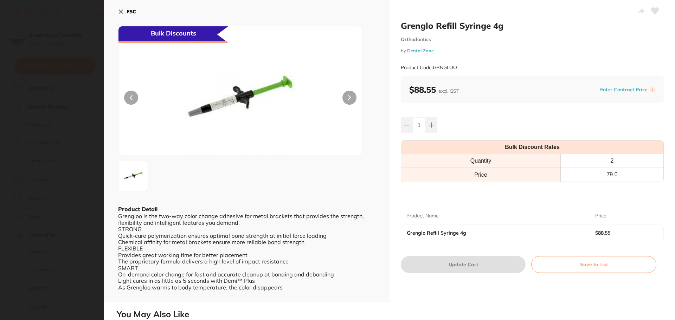
scroll to position [0, 0]
click at [208, 105] on img at bounding box center [240, 99] width 146 height 111
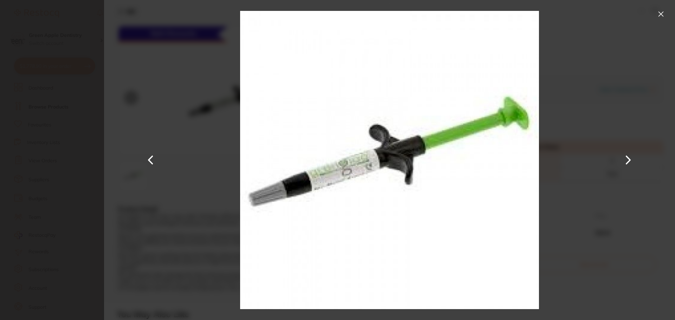
click at [661, 12] on button at bounding box center [660, 13] width 11 height 11
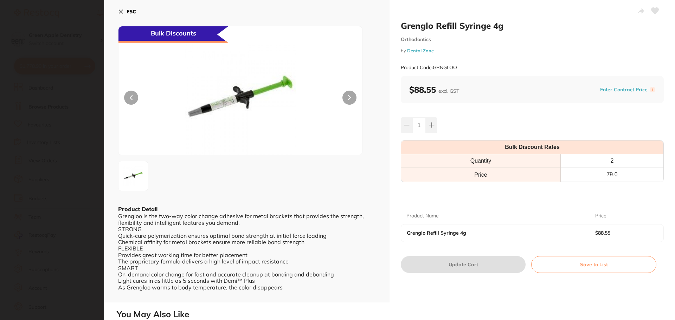
click at [132, 11] on b "ESC" at bounding box center [130, 11] width 9 height 6
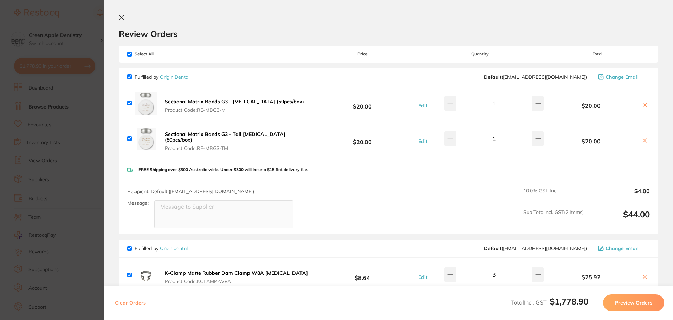
click at [119, 17] on icon at bounding box center [122, 18] width 6 height 6
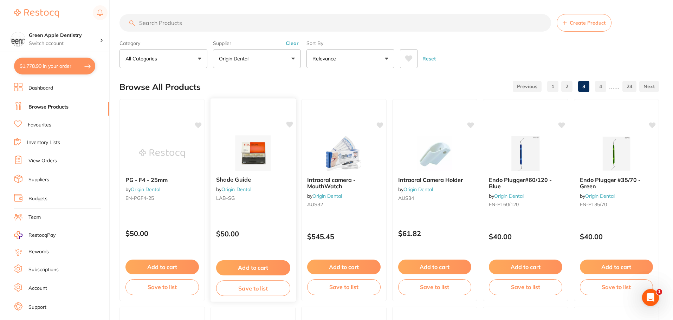
click at [242, 148] on img at bounding box center [253, 152] width 46 height 35
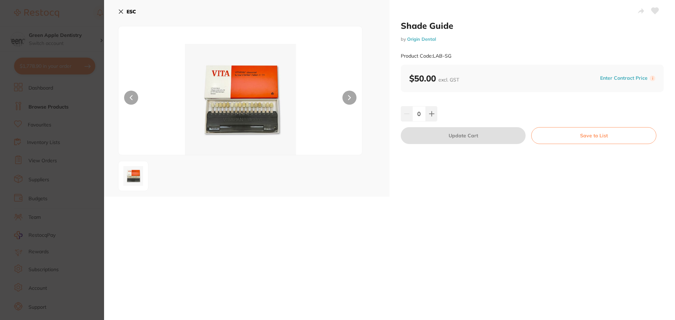
click at [137, 9] on div "ESC" at bounding box center [246, 16] width 257 height 20
click at [131, 13] on b "ESC" at bounding box center [130, 11] width 9 height 6
